Goal: Task Accomplishment & Management: Manage account settings

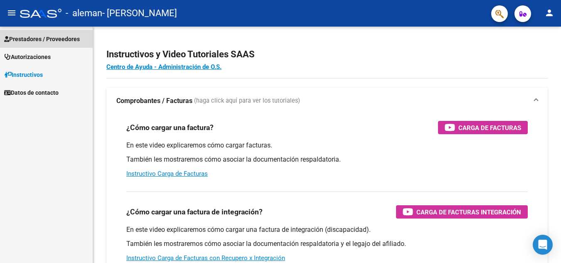
click at [67, 37] on span "Prestadores / Proveedores" at bounding box center [42, 39] width 76 height 9
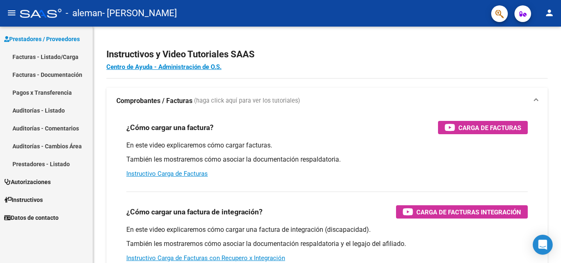
click at [56, 56] on link "Facturas - Listado/Carga" at bounding box center [46, 57] width 93 height 18
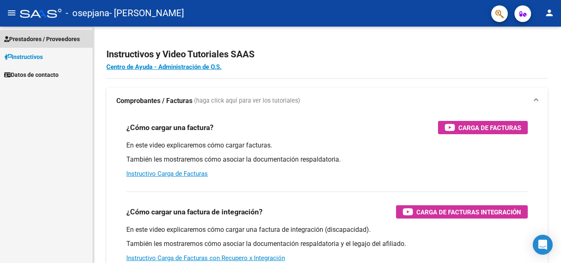
click at [40, 39] on span "Prestadores / Proveedores" at bounding box center [42, 39] width 76 height 9
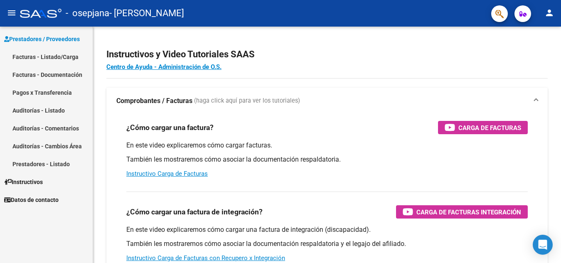
click at [50, 57] on link "Facturas - Listado/Carga" at bounding box center [46, 57] width 93 height 18
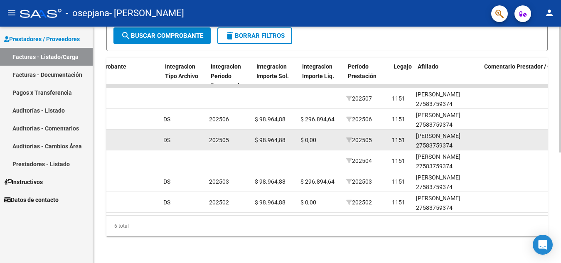
scroll to position [0, 840]
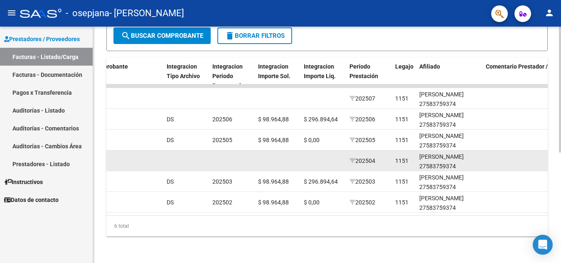
click at [362, 158] on span "202504" at bounding box center [363, 161] width 26 height 7
click at [455, 155] on div "[PERSON_NAME] 27583759374" at bounding box center [450, 161] width 60 height 19
click at [362, 158] on span "202504" at bounding box center [363, 161] width 26 height 7
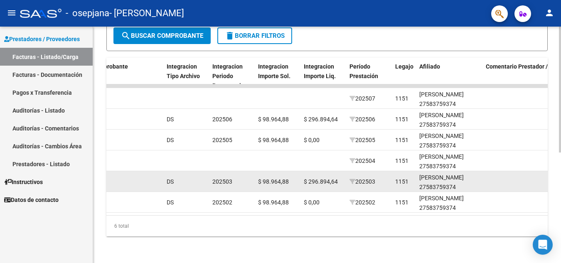
click at [235, 178] on div "202503" at bounding box center [231, 182] width 39 height 10
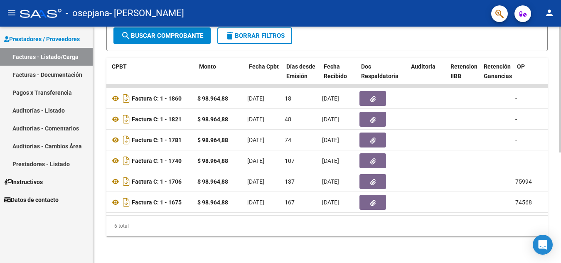
scroll to position [0, 251]
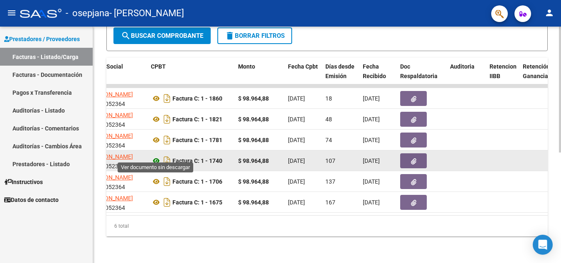
click at [157, 156] on icon at bounding box center [156, 161] width 11 height 10
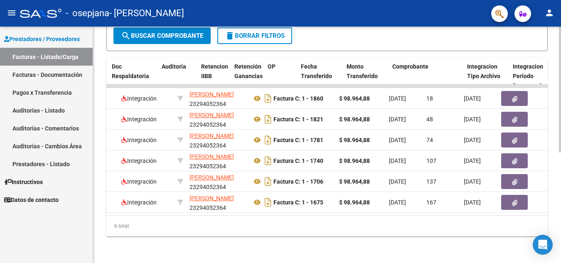
scroll to position [0, 545]
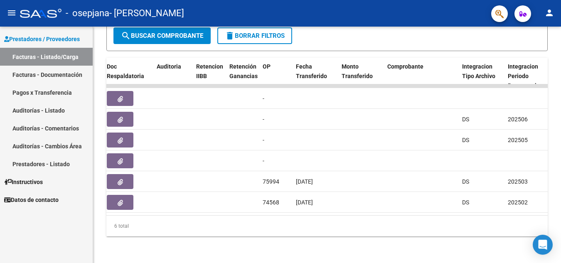
click at [46, 75] on link "Facturas - Documentación" at bounding box center [46, 75] width 93 height 18
